Goal: Navigation & Orientation: Find specific page/section

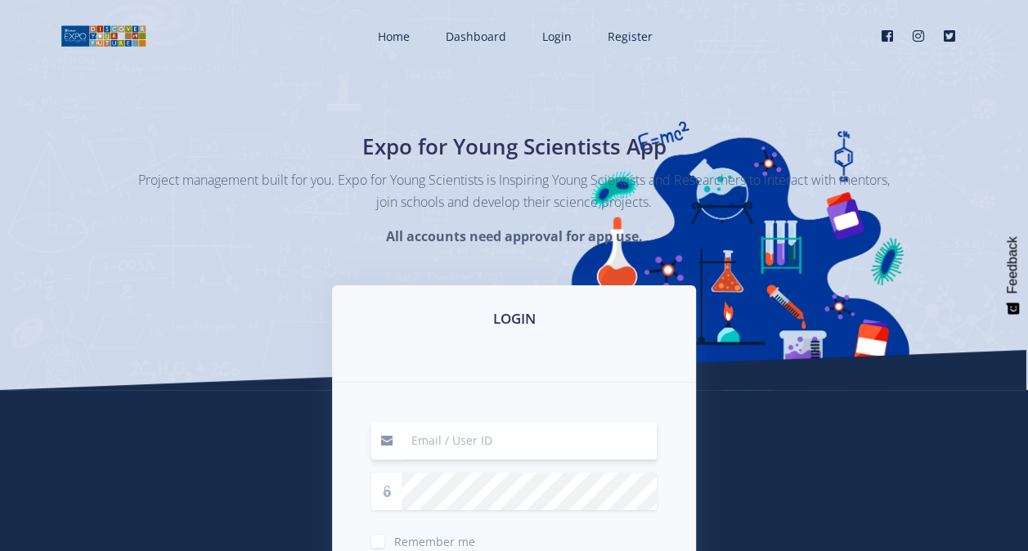
click at [481, 438] on input at bounding box center [529, 441] width 255 height 38
type input "[EMAIL_ADDRESS][DOMAIN_NAME]"
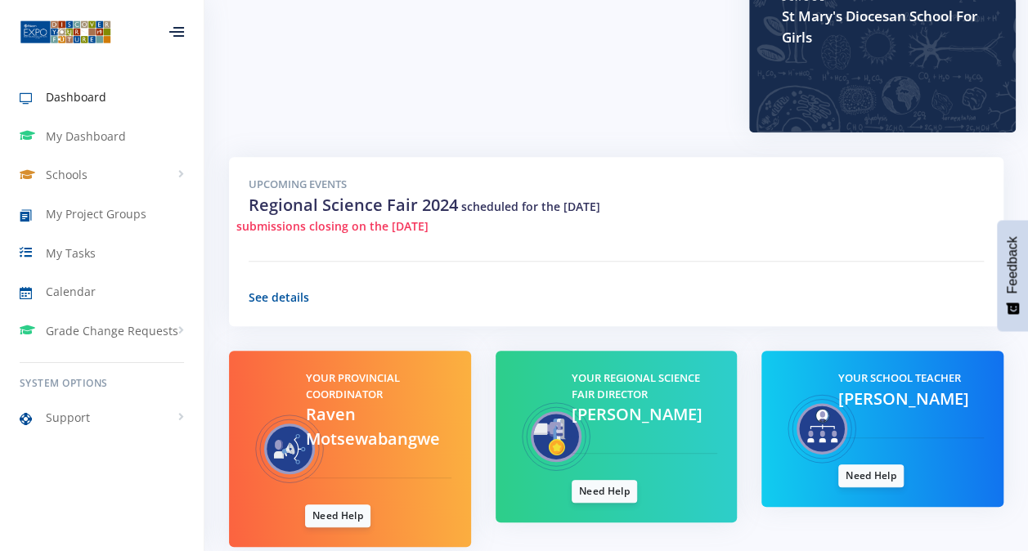
scroll to position [495, 0]
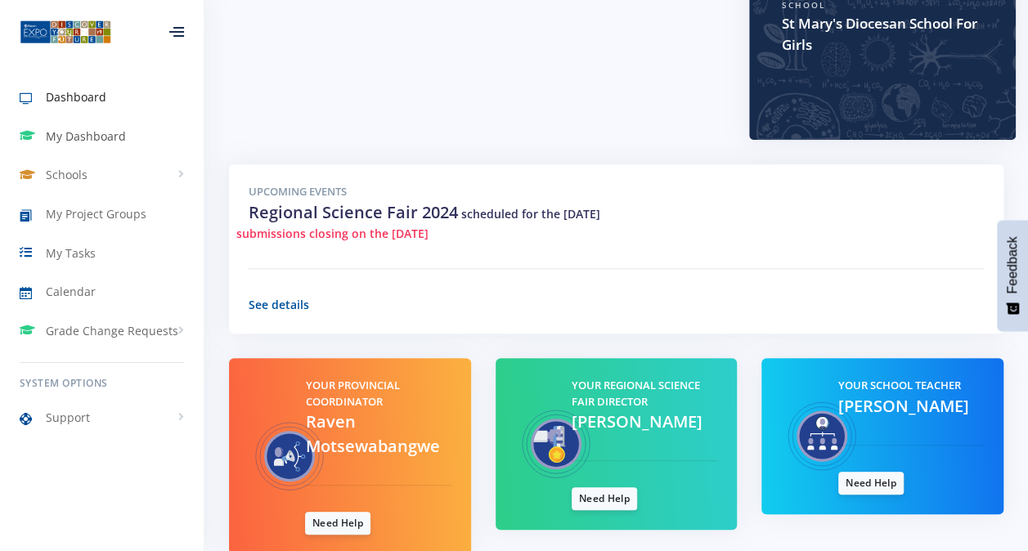
click at [56, 130] on span "My Dashboard" at bounding box center [86, 136] width 80 height 17
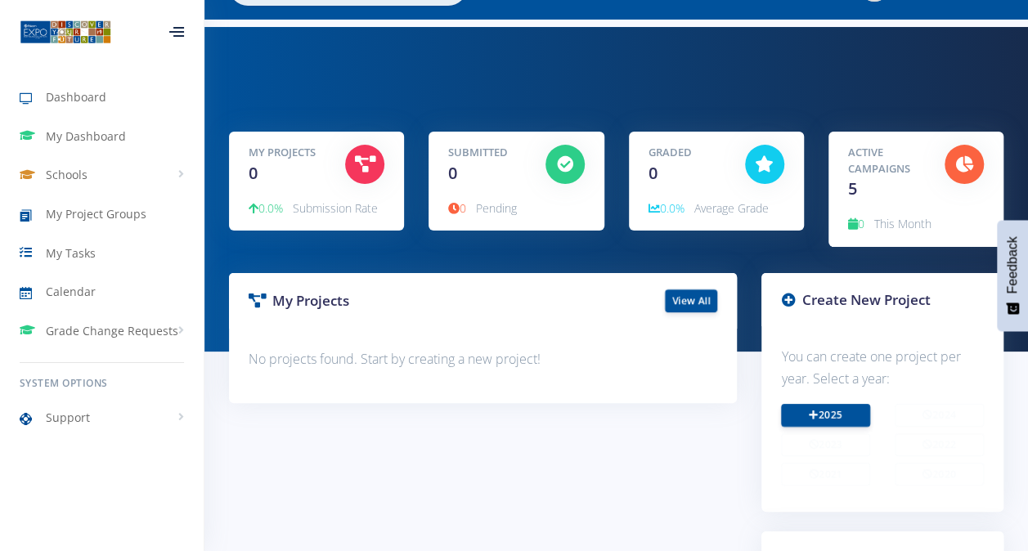
scroll to position [23, 0]
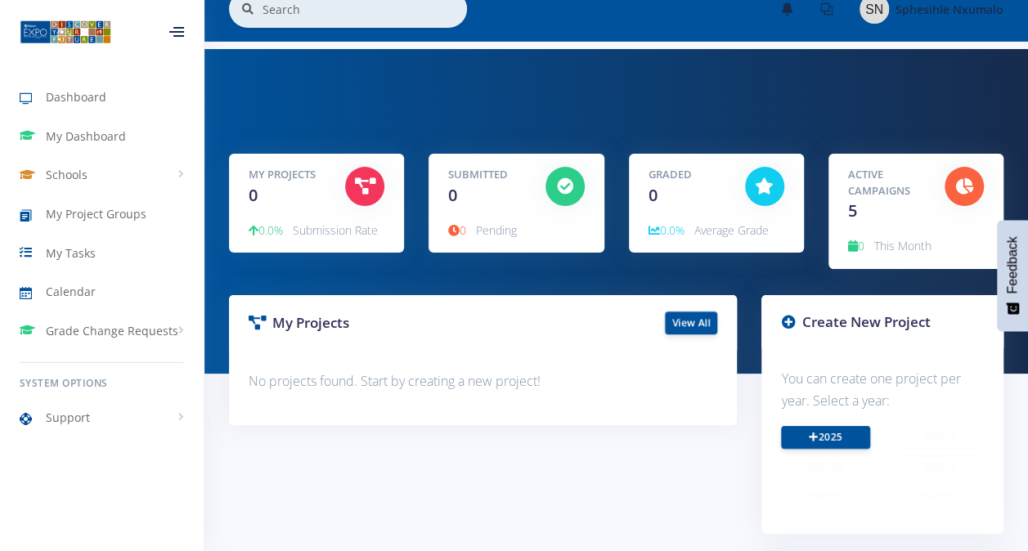
click at [905, 213] on div "Active Campaigns 5" at bounding box center [884, 195] width 97 height 56
click at [864, 212] on div "Active Campaigns 5" at bounding box center [884, 195] width 97 height 56
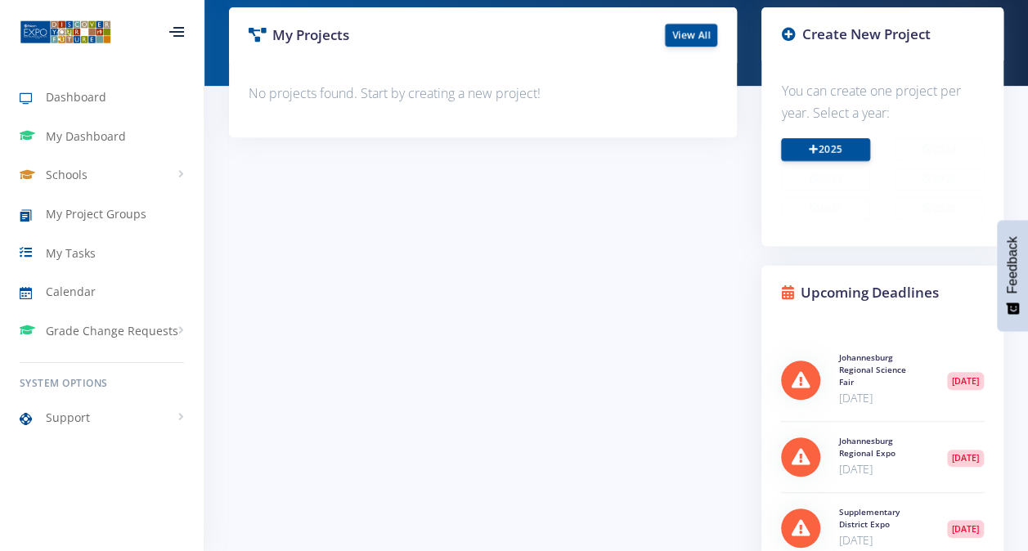
scroll to position [0, 0]
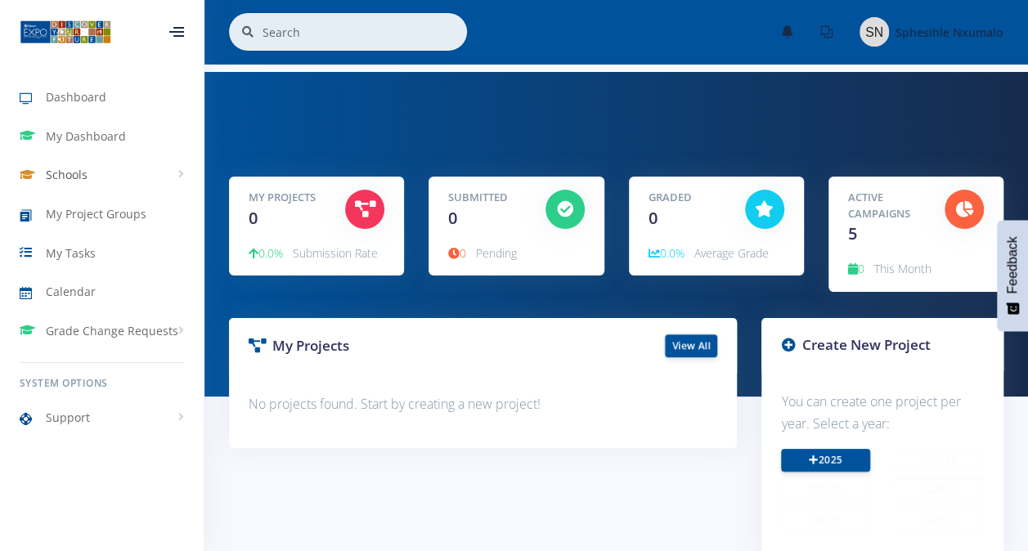
click at [83, 185] on link "Schools" at bounding box center [102, 175] width 204 height 38
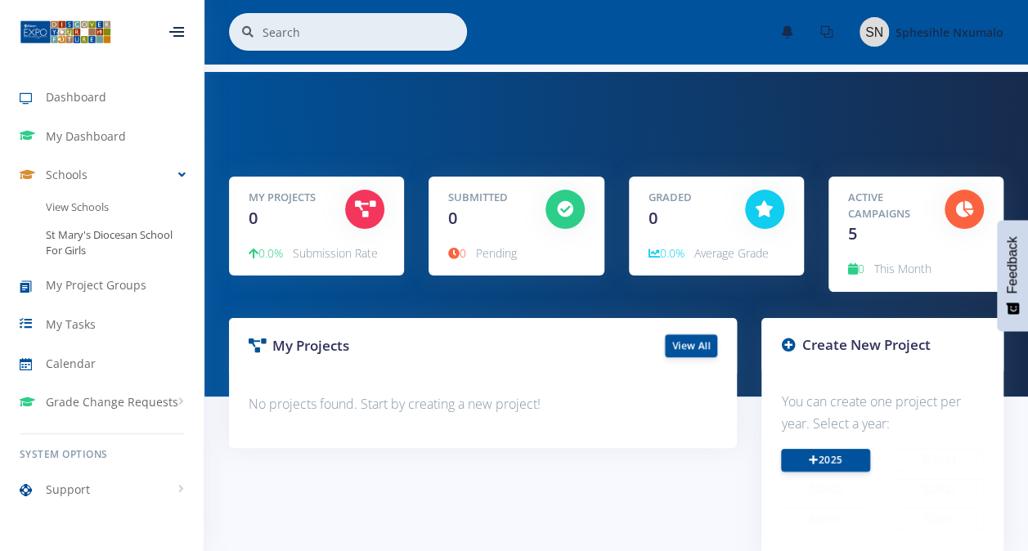
click at [95, 229] on link "St Mary's Diocesan School For Girls" at bounding box center [102, 243] width 204 height 43
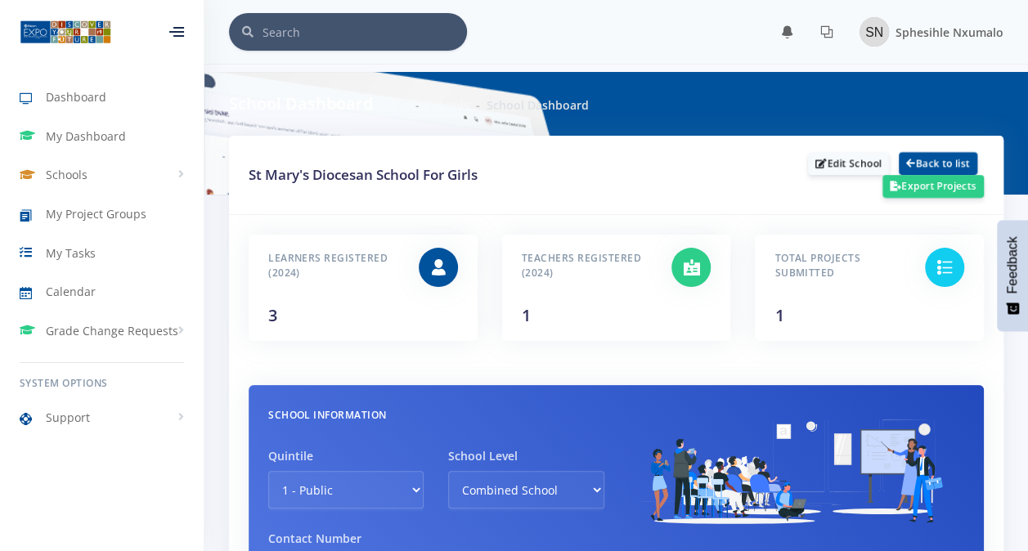
scroll to position [12, 12]
click at [818, 287] on div "Total Projects Submitted 1" at bounding box center [837, 284] width 150 height 80
click at [963, 260] on div at bounding box center [945, 284] width 64 height 80
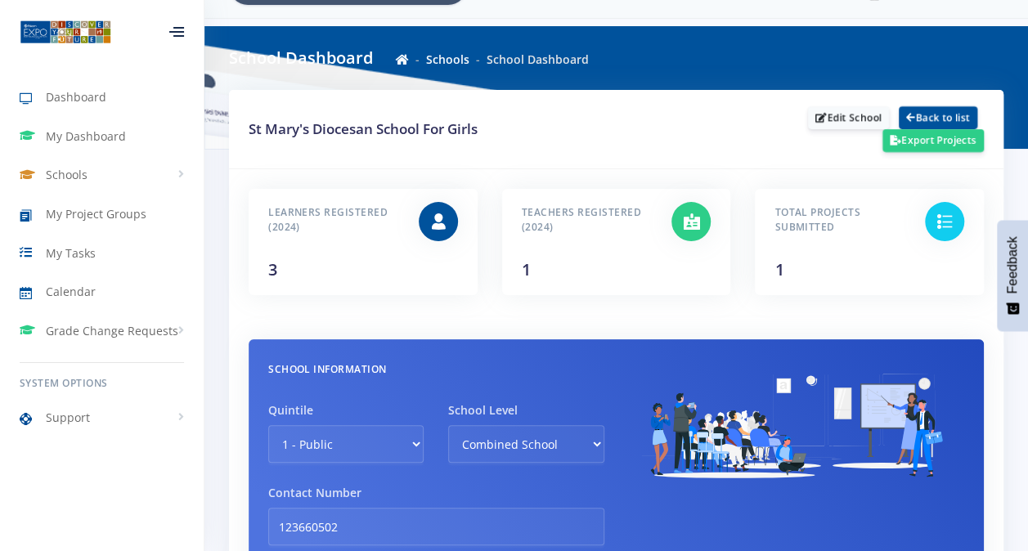
scroll to position [0, 0]
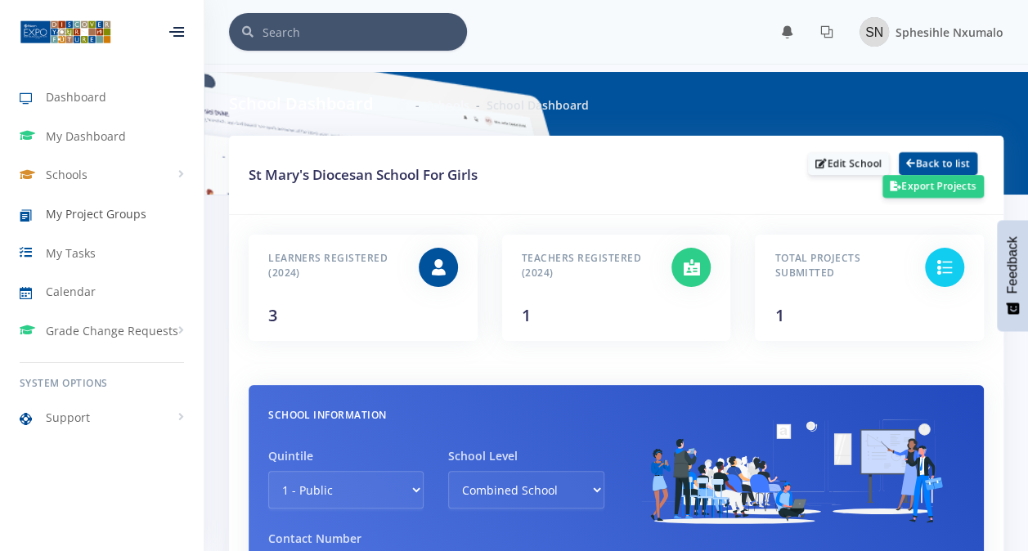
click at [128, 220] on span "My Project Groups" at bounding box center [96, 213] width 101 height 17
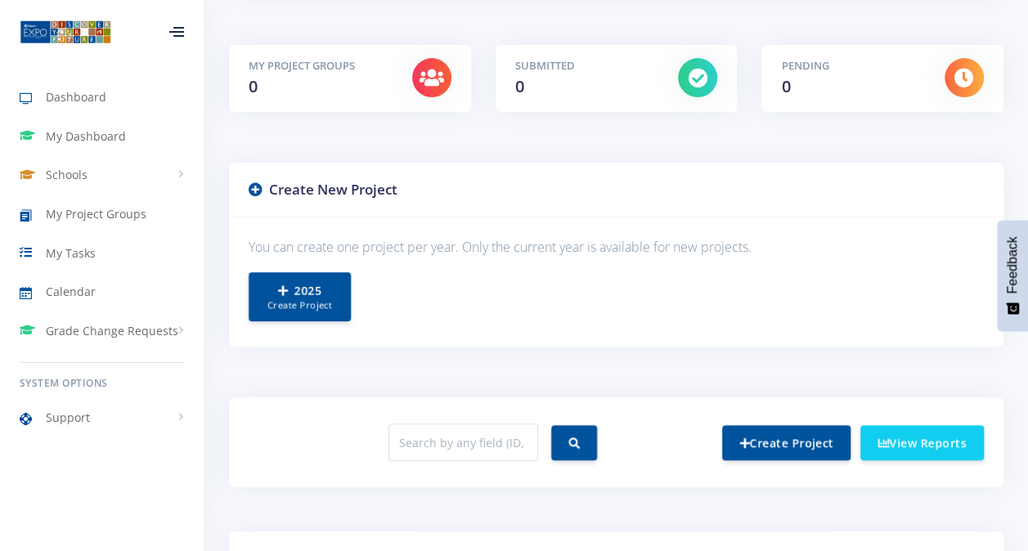
scroll to position [284, 0]
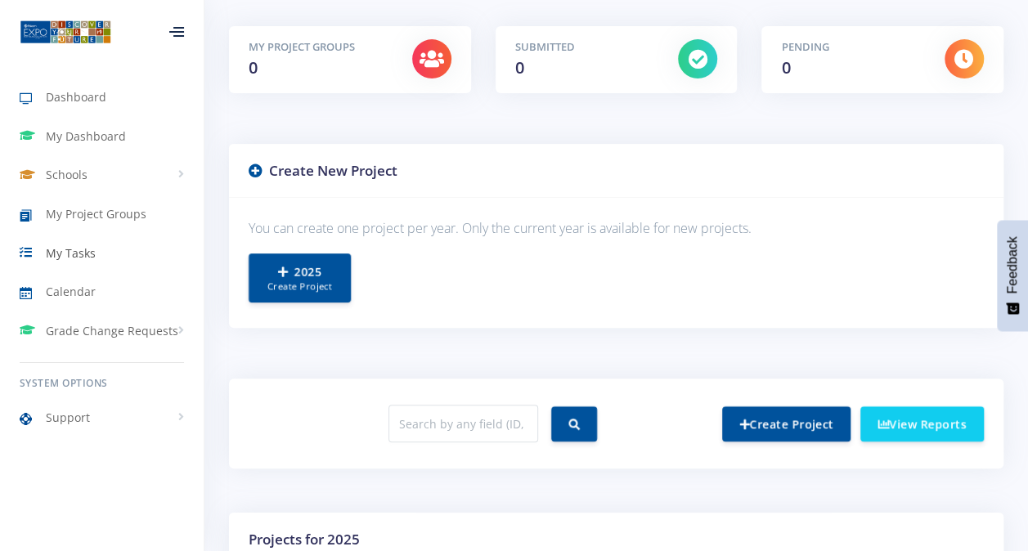
click at [82, 262] on link "My Tasks" at bounding box center [102, 253] width 204 height 38
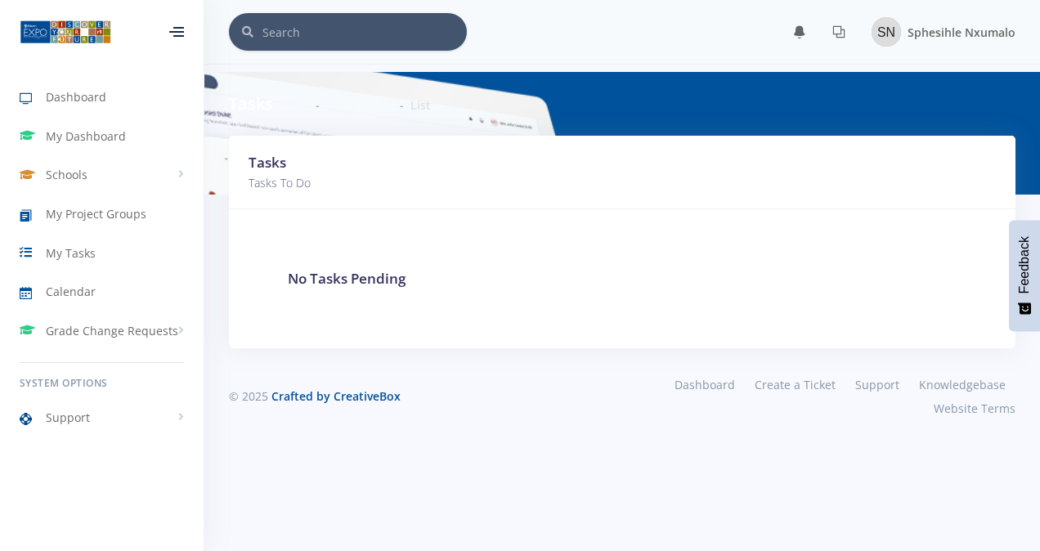
scroll to position [12, 12]
click at [116, 329] on span "Grade Change Requests" at bounding box center [112, 330] width 132 height 17
click at [113, 365] on span "My Requests" at bounding box center [103, 365] width 63 height 16
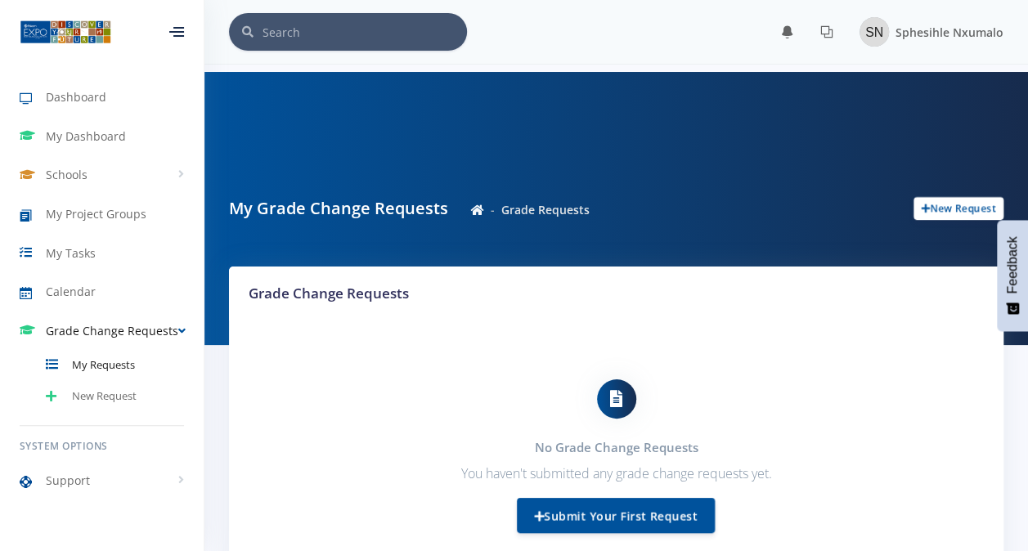
scroll to position [12, 12]
click at [101, 103] on span "Dashboard" at bounding box center [76, 96] width 61 height 17
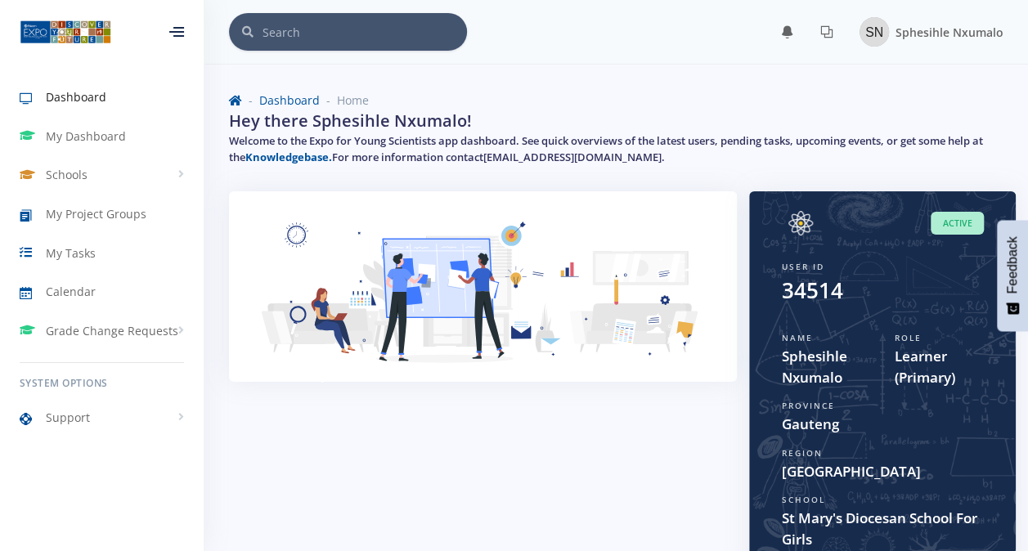
scroll to position [12, 12]
click at [184, 27] on div at bounding box center [176, 32] width 15 height 10
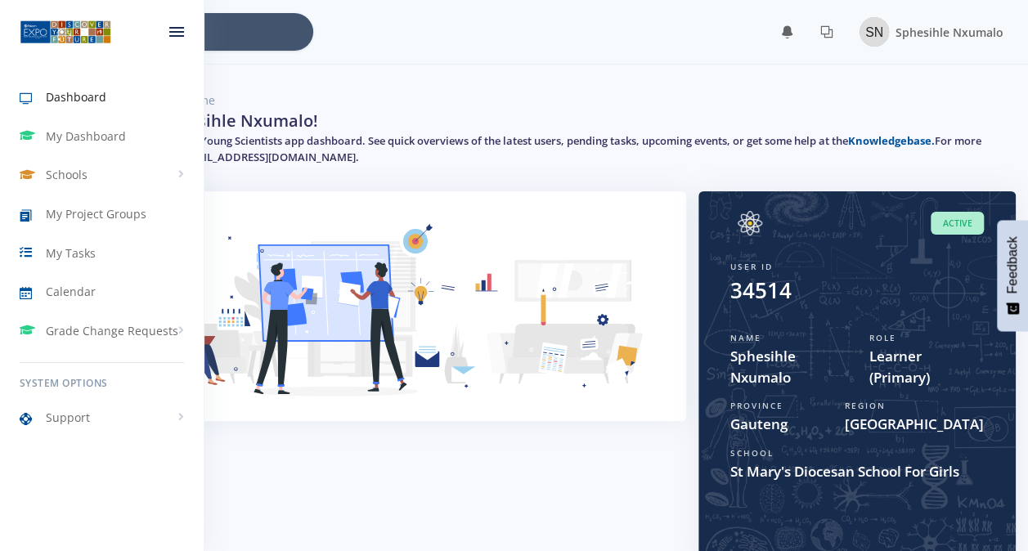
click at [184, 23] on div at bounding box center [177, 31] width 54 height 49
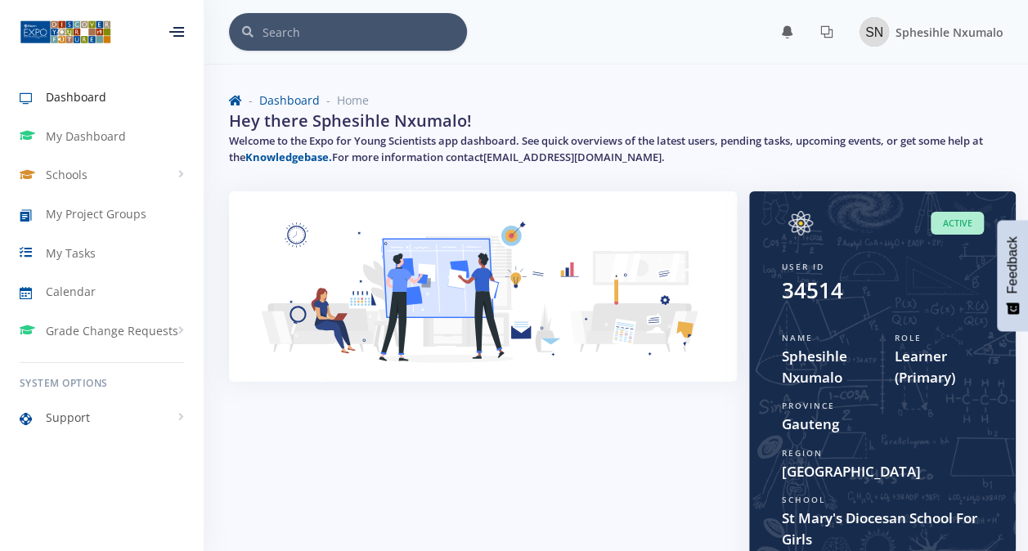
click at [77, 412] on span "Support" at bounding box center [68, 417] width 44 height 17
click at [117, 456] on span "Knowledge Base" at bounding box center [111, 452] width 79 height 16
click at [132, 164] on link "Schools" at bounding box center [102, 175] width 204 height 38
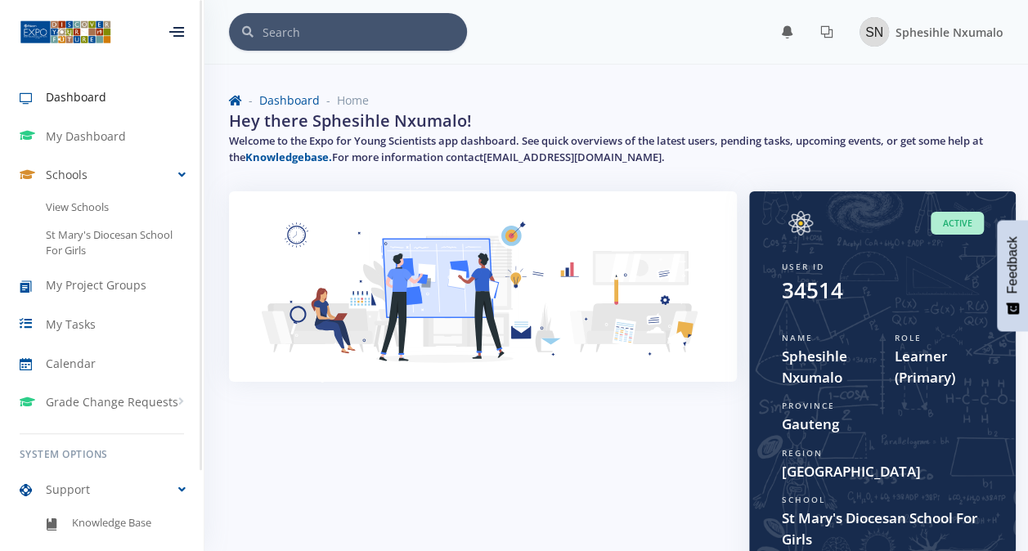
click at [132, 164] on link "Schools" at bounding box center [102, 175] width 204 height 38
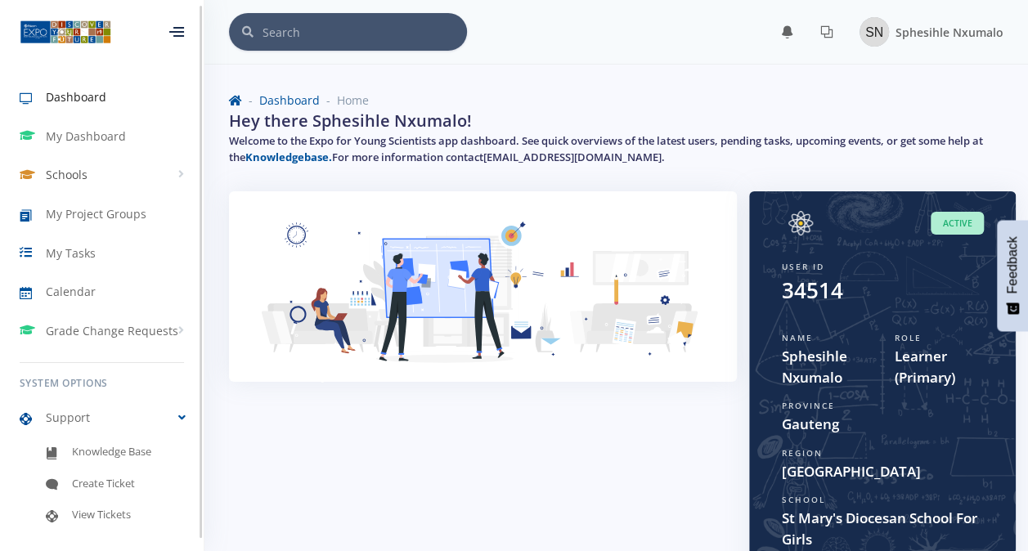
scroll to position [5, 0]
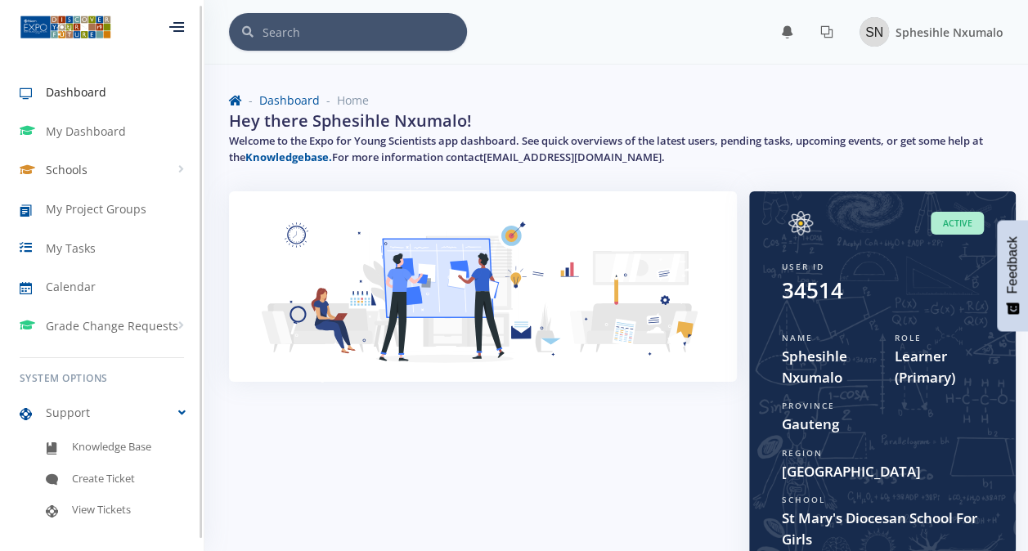
drag, startPoint x: 200, startPoint y: 322, endPoint x: 203, endPoint y: 353, distance: 31.2
click at [203, 353] on div "Dashboard My Dashboard Schools View Schools St Mary's Diocesan School For Girls…" at bounding box center [102, 269] width 204 height 538
click at [875, 34] on img at bounding box center [874, 31] width 29 height 29
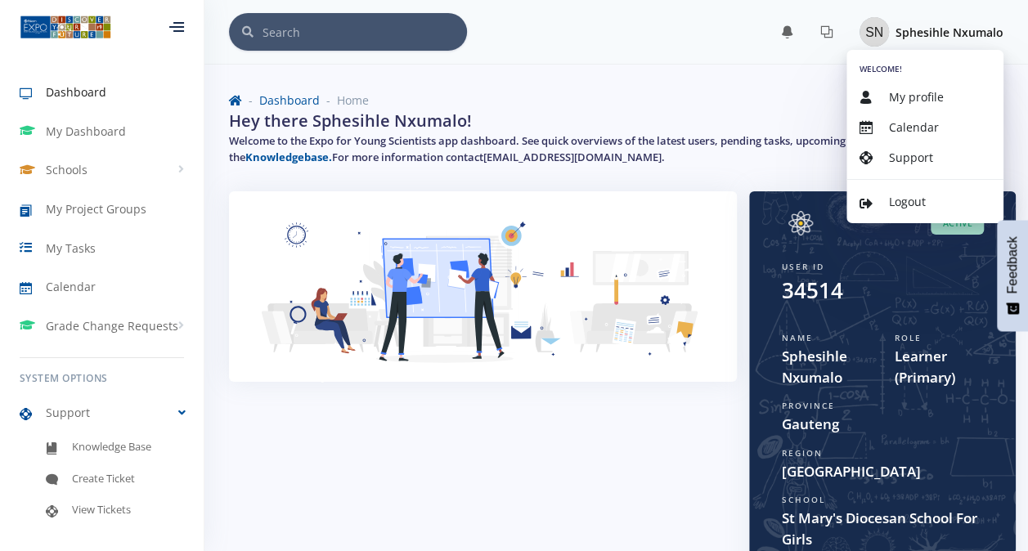
click at [875, 34] on img at bounding box center [874, 31] width 29 height 29
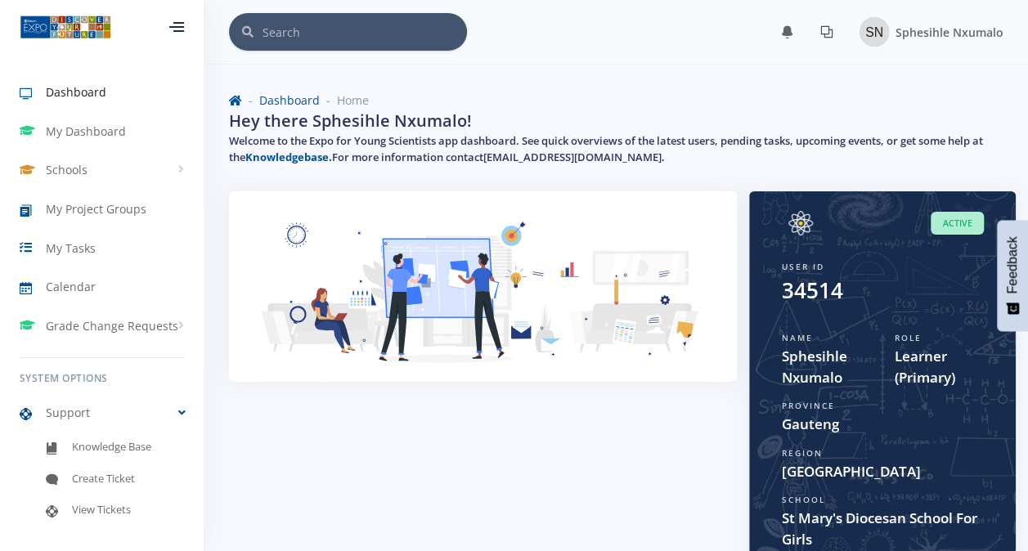
click at [833, 26] on icon at bounding box center [826, 31] width 13 height 13
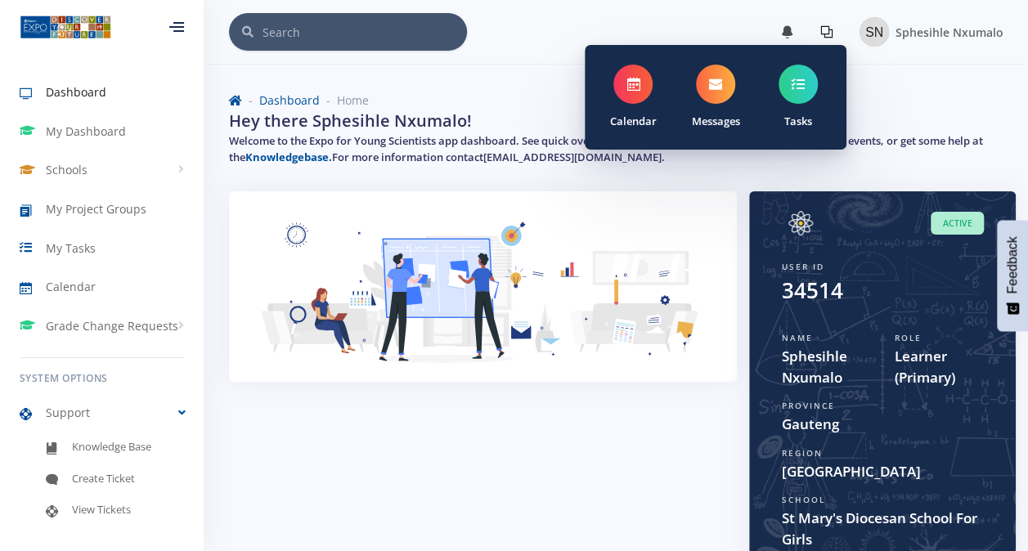
click at [787, 31] on icon at bounding box center [787, 31] width 13 height 13
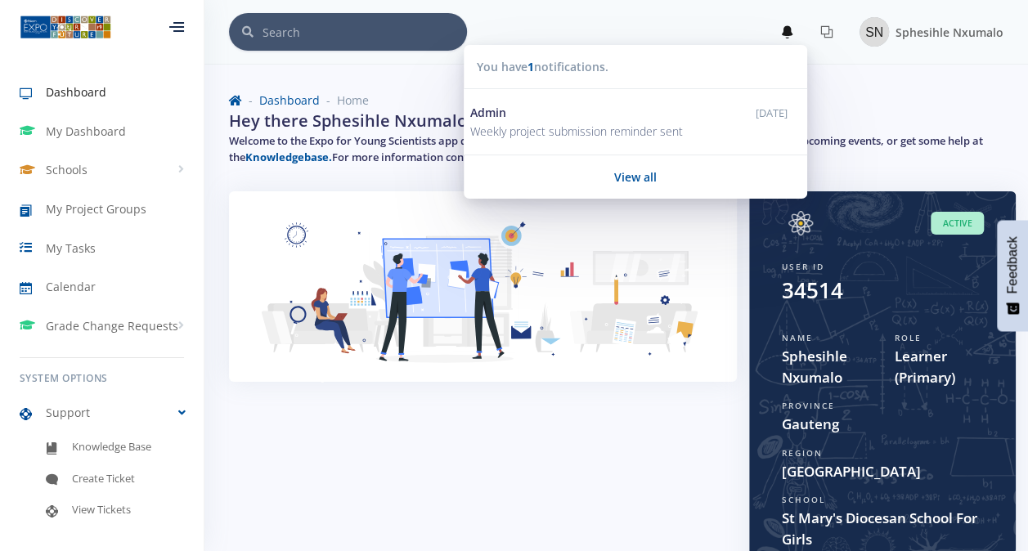
click at [787, 31] on icon at bounding box center [787, 31] width 13 height 13
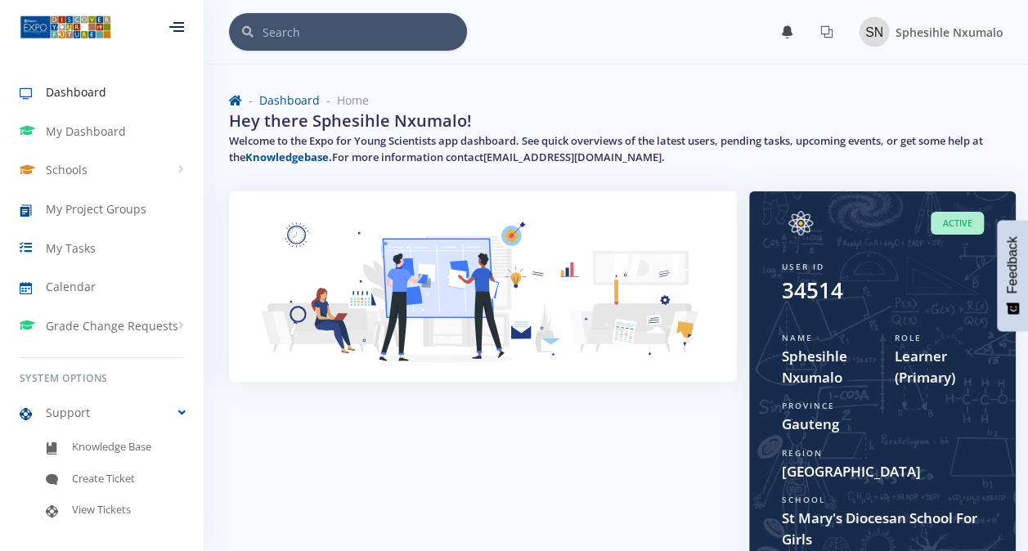
click at [787, 31] on icon at bounding box center [787, 31] width 13 height 13
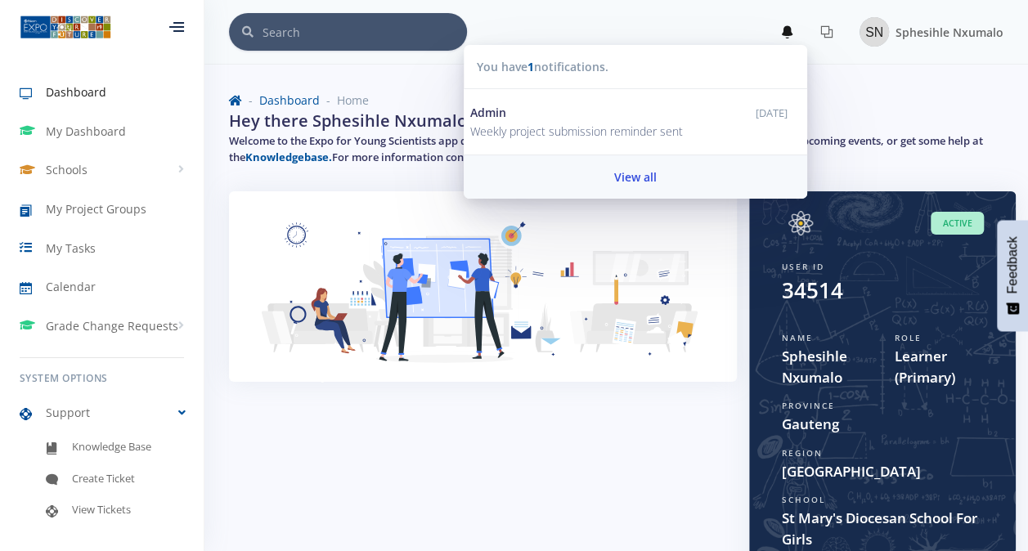
click at [597, 169] on link "View all" at bounding box center [635, 176] width 343 height 43
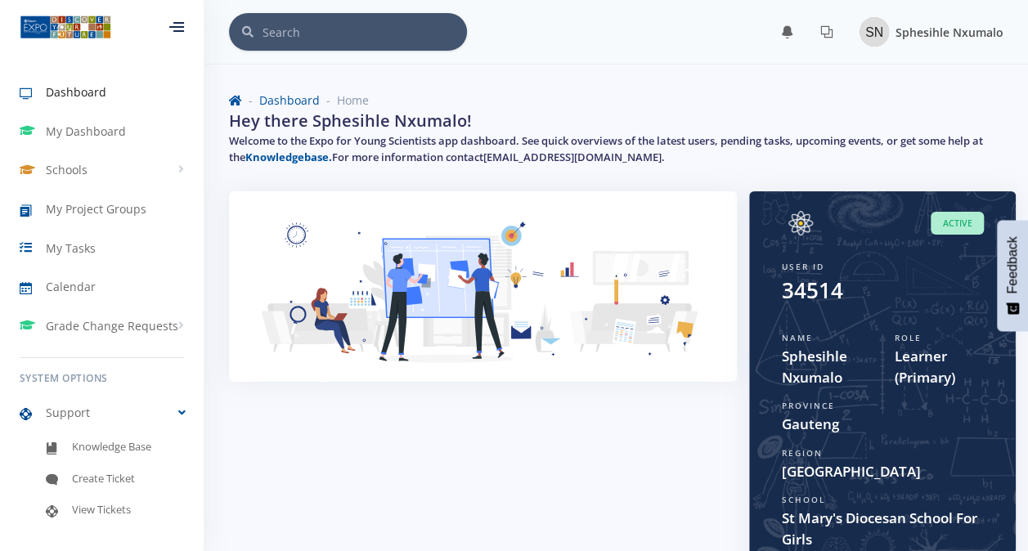
click at [874, 35] on img at bounding box center [874, 31] width 29 height 29
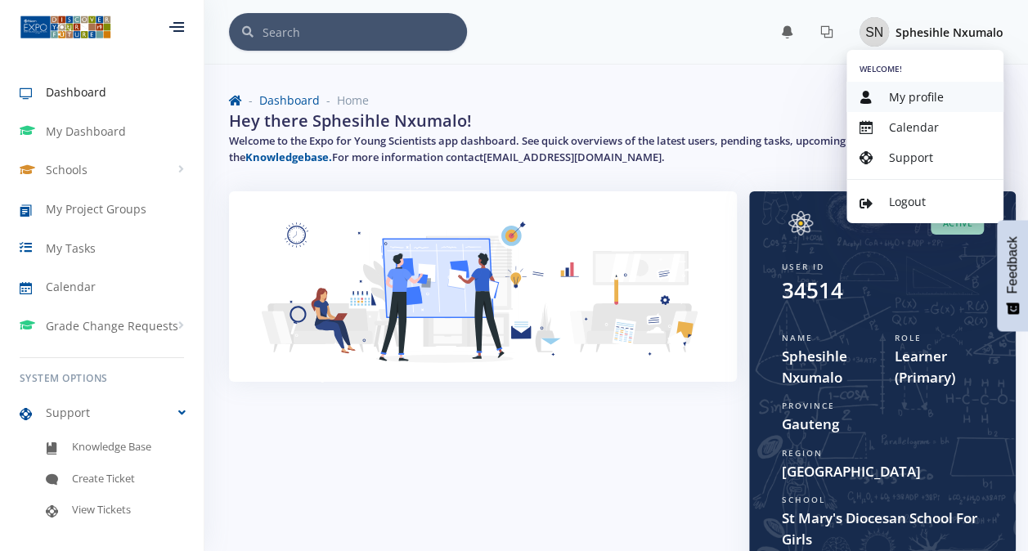
click at [905, 83] on link "My profile" at bounding box center [924, 97] width 157 height 30
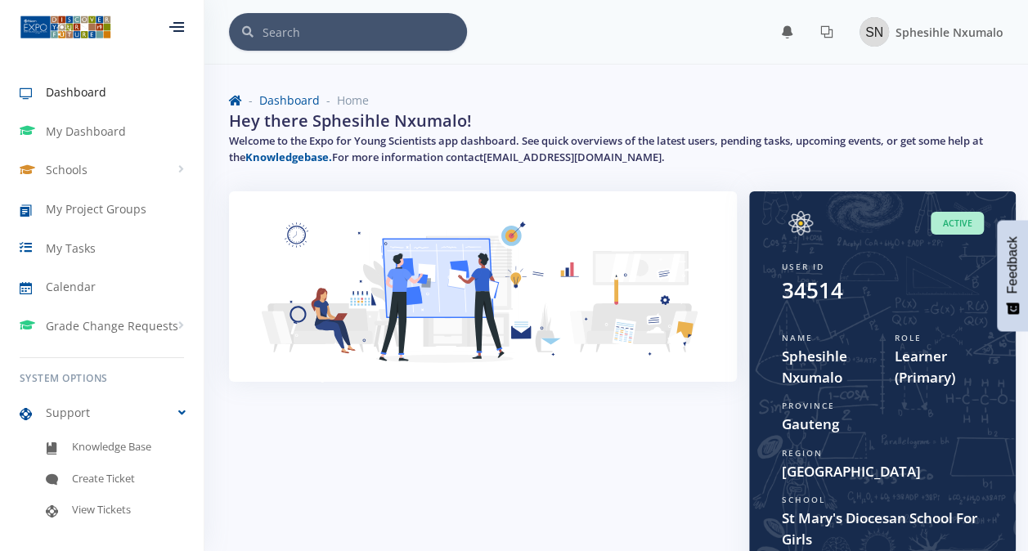
click at [905, 83] on div "Dashboard Home Hey there Sphesihle Nxumalo! Welcome to the Expo for Young Scien…" at bounding box center [616, 131] width 799 height 119
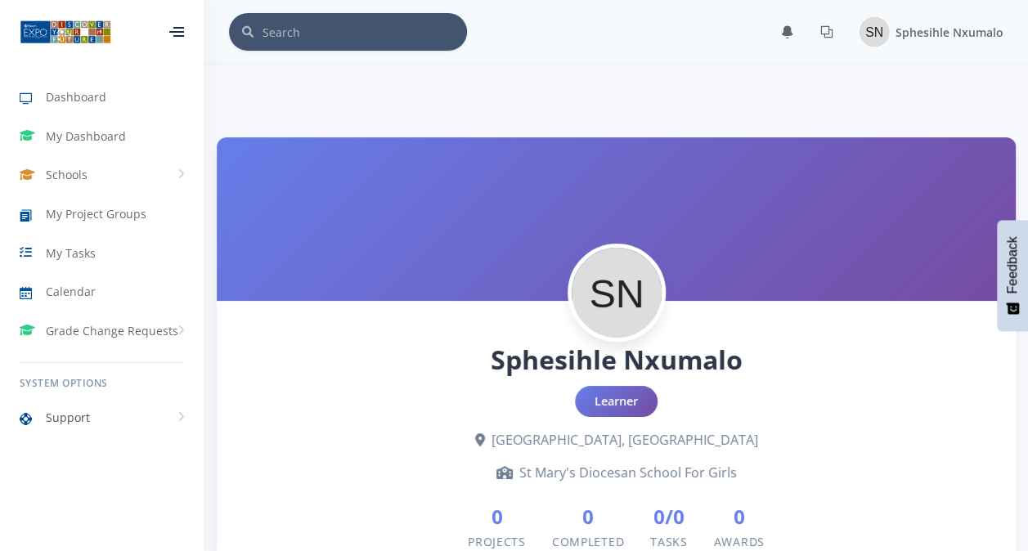
click at [99, 417] on link "Support" at bounding box center [102, 418] width 204 height 38
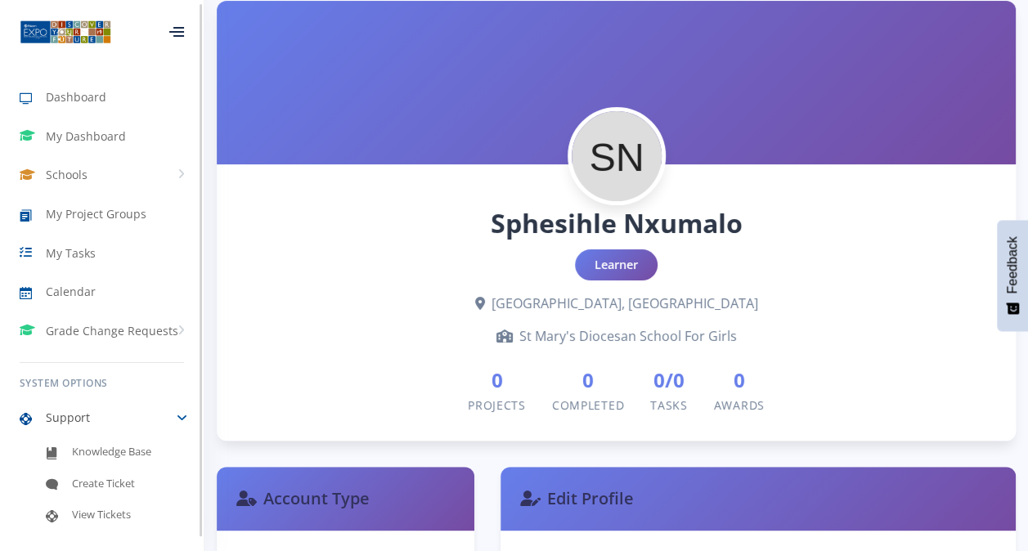
scroll to position [5, 0]
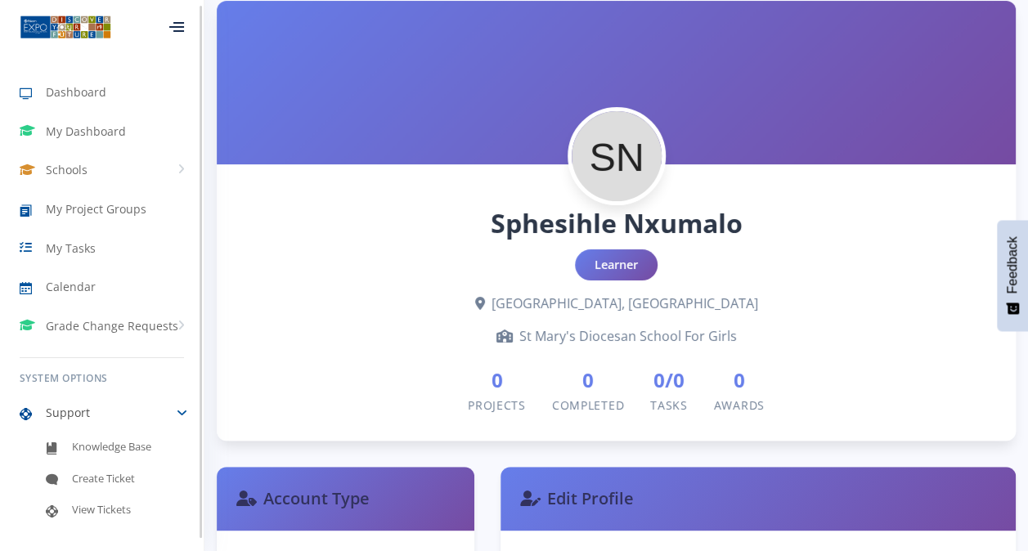
drag, startPoint x: 200, startPoint y: 376, endPoint x: 200, endPoint y: 402, distance: 26.2
click at [200, 402] on div at bounding box center [201, 272] width 2 height 532
click at [119, 448] on span "Knowledge Base" at bounding box center [111, 447] width 79 height 16
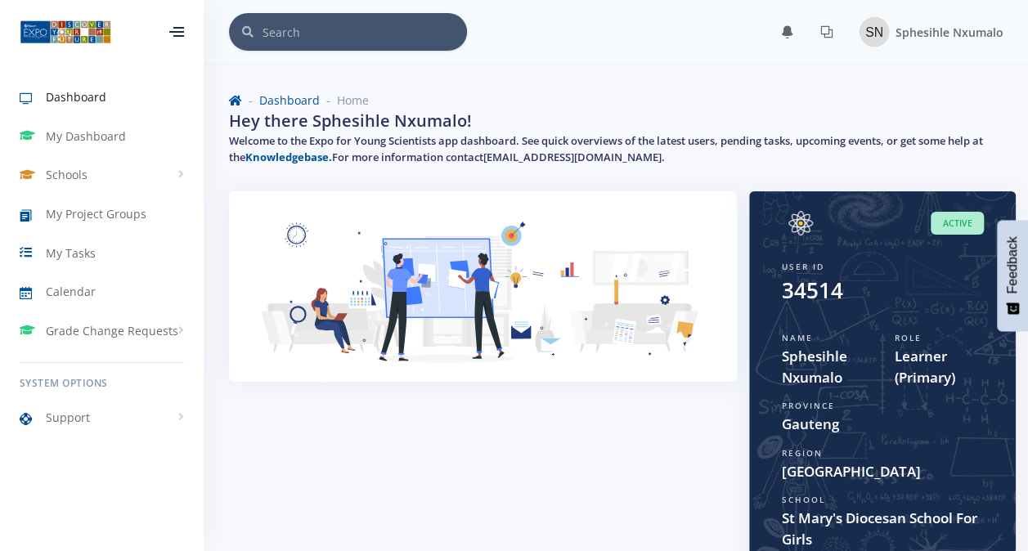
scroll to position [12, 12]
click at [877, 38] on img at bounding box center [874, 31] width 29 height 29
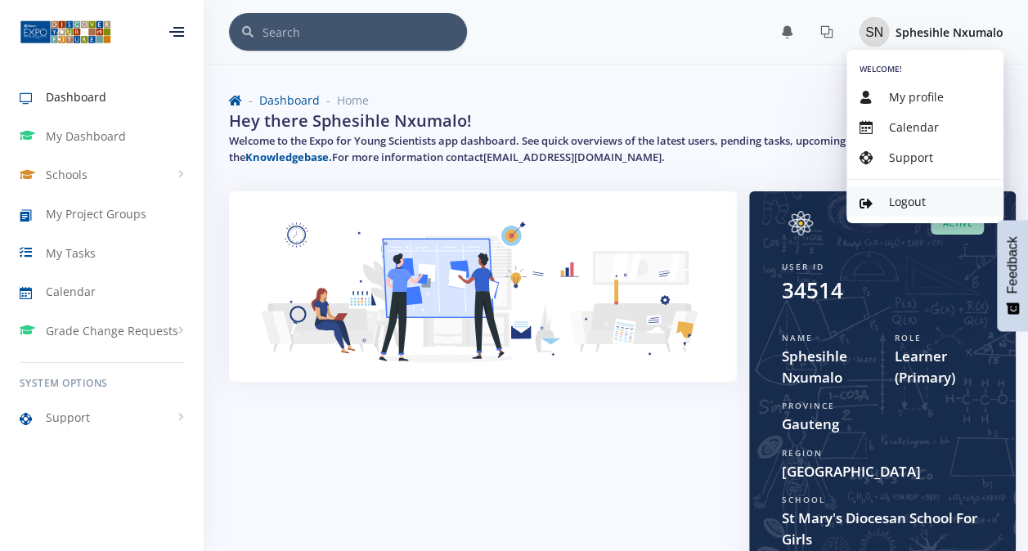
click at [929, 200] on link "Logout" at bounding box center [924, 201] width 157 height 30
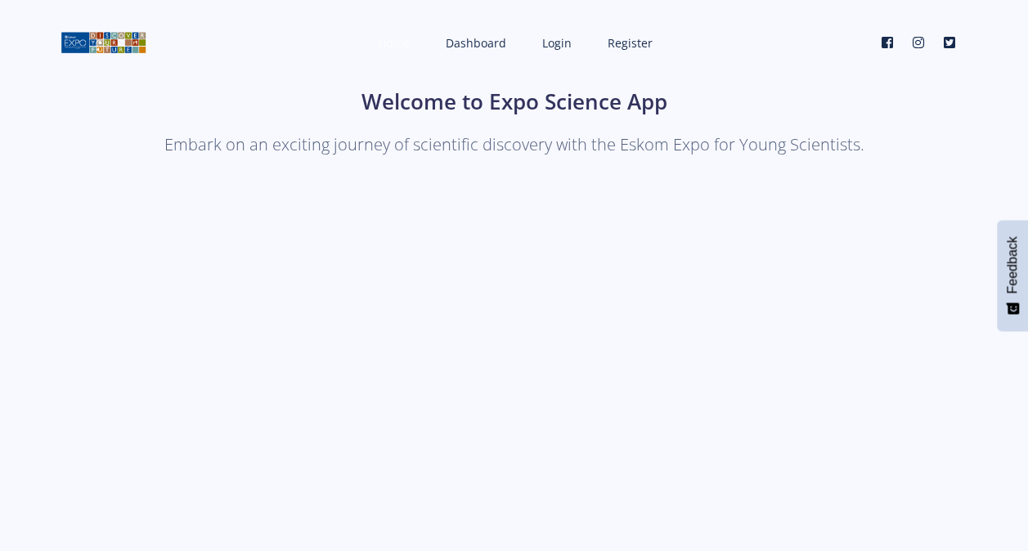
click at [396, 52] on link "Home" at bounding box center [391, 42] width 61 height 43
click at [474, 49] on link "Dashboard" at bounding box center [474, 42] width 90 height 43
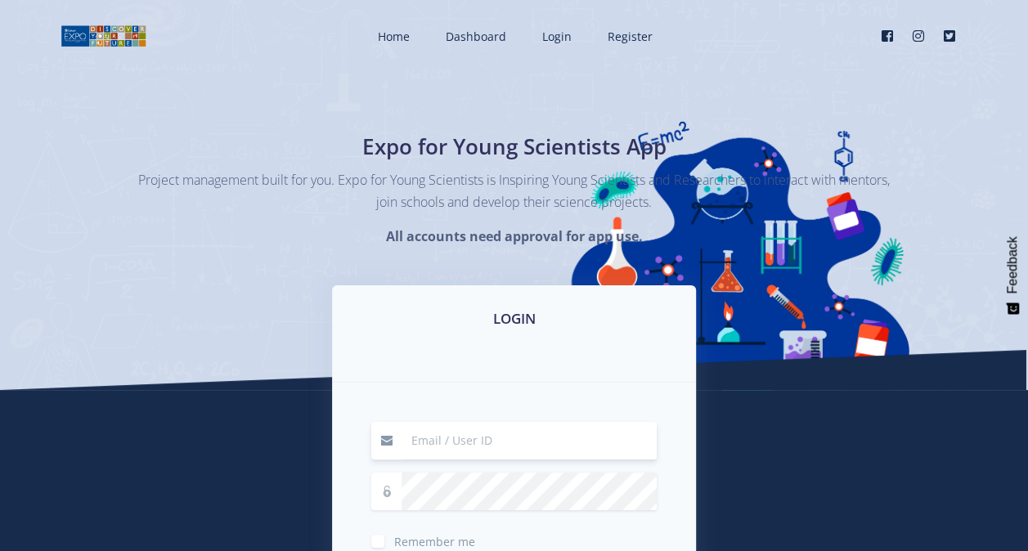
type input "[EMAIL_ADDRESS][DOMAIN_NAME]"
click at [412, 39] on link "Home" at bounding box center [391, 36] width 61 height 43
